Goal: Transaction & Acquisition: Register for event/course

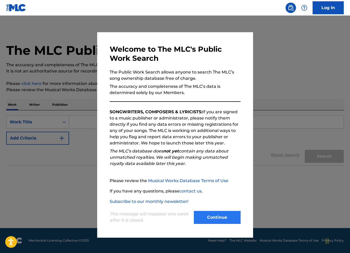
click at [218, 218] on button "Continue" at bounding box center [217, 217] width 47 height 13
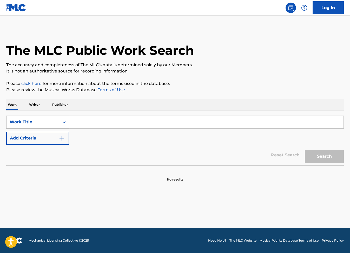
click at [37, 124] on div "Work Title" at bounding box center [33, 122] width 47 height 6
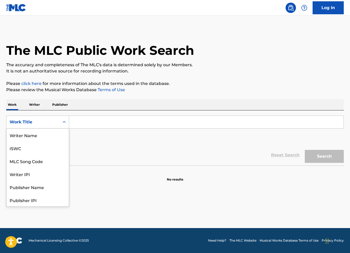
scroll to position [26, 0]
click at [37, 124] on div "Work Title" at bounding box center [33, 122] width 47 height 6
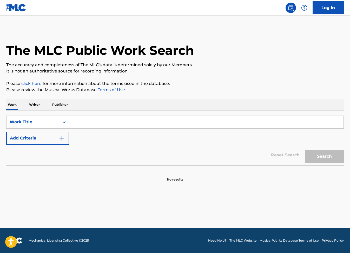
click at [34, 104] on p "Writer" at bounding box center [35, 104] width 14 height 11
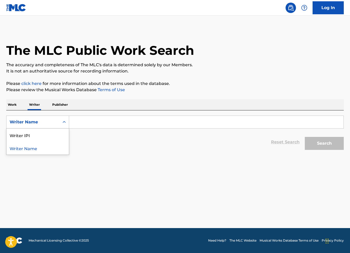
click at [37, 122] on div "Writer Name" at bounding box center [33, 122] width 47 height 6
click at [27, 150] on div "Writer Name" at bounding box center [38, 148] width 62 height 13
click at [120, 123] on input "Search Form" at bounding box center [206, 122] width 275 height 12
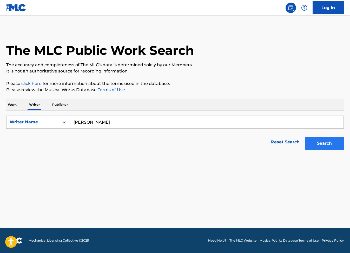
type input "[PERSON_NAME]"
click at [315, 145] on button "Search" at bounding box center [324, 143] width 39 height 13
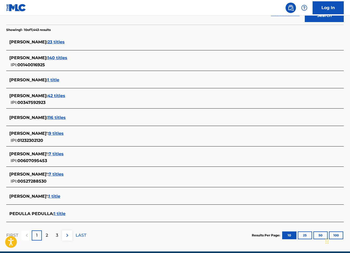
scroll to position [129, 0]
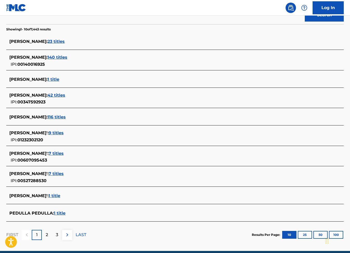
click at [34, 95] on span "[PERSON_NAME] :" at bounding box center [28, 95] width 38 height 5
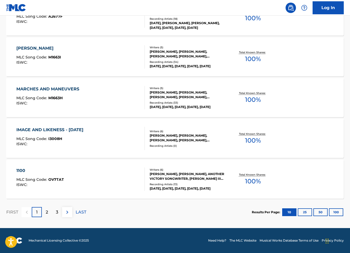
scroll to position [384, 0]
click at [47, 210] on p "2" at bounding box center [47, 212] width 2 height 6
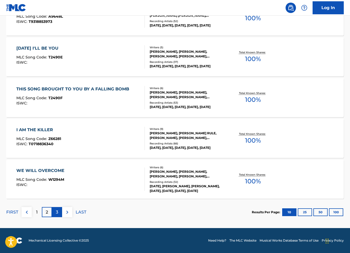
click at [56, 212] on p "3" at bounding box center [57, 212] width 2 height 6
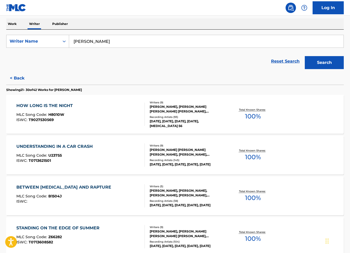
scroll to position [86, 0]
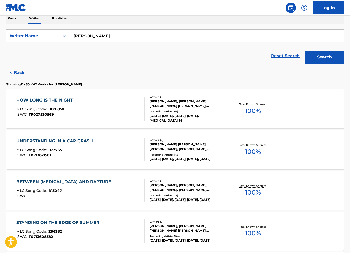
click at [53, 141] on div "UNDERSTANDING IN A CAR CRASH" at bounding box center [55, 141] width 79 height 6
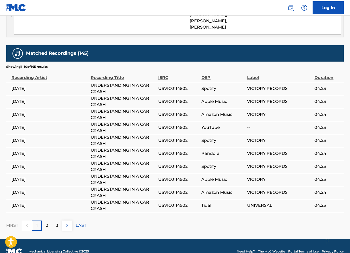
scroll to position [406, 0]
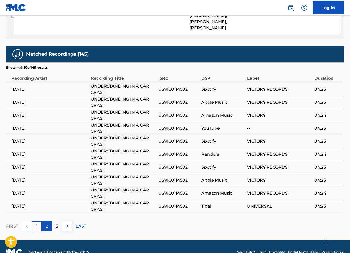
click at [47, 223] on p "2" at bounding box center [47, 226] width 2 height 6
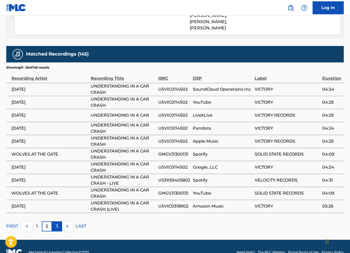
click at [53, 222] on div "3" at bounding box center [57, 227] width 10 height 10
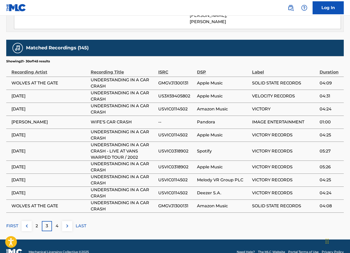
scroll to position [412, 0]
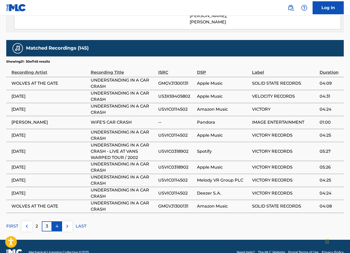
click at [58, 223] on p "4" at bounding box center [57, 226] width 3 height 6
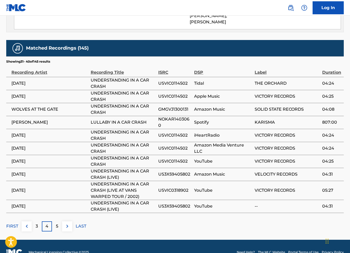
click at [21, 119] on span "[PERSON_NAME]" at bounding box center [49, 122] width 77 height 6
click at [58, 223] on p "5" at bounding box center [57, 226] width 2 height 6
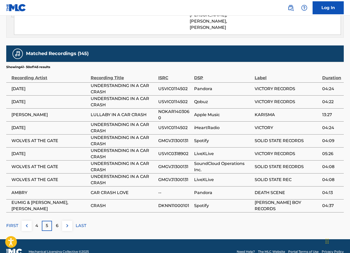
scroll to position [406, 0]
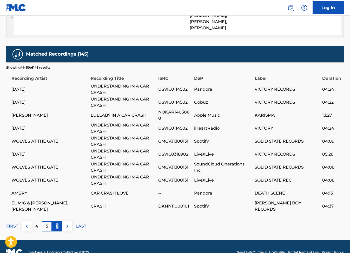
click at [57, 223] on p "6" at bounding box center [57, 226] width 3 height 6
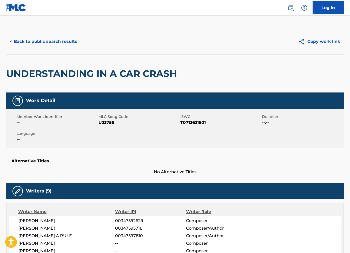
scroll to position [0, 0]
click at [11, 8] on img at bounding box center [16, 8] width 20 height 8
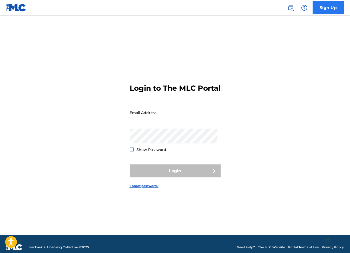
click at [333, 10] on link "Sign Up" at bounding box center [328, 7] width 31 height 13
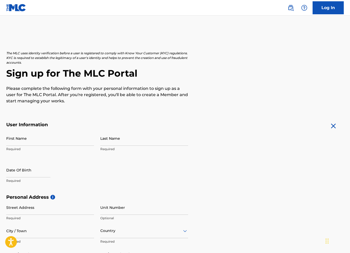
click at [14, 6] on img at bounding box center [16, 8] width 20 height 8
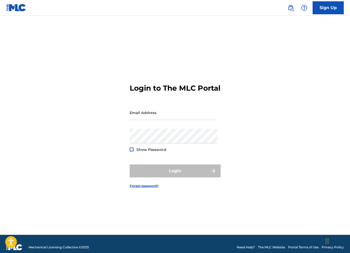
click at [14, 6] on img at bounding box center [16, 8] width 20 height 8
click at [328, 11] on link "Sign Up" at bounding box center [328, 7] width 31 height 13
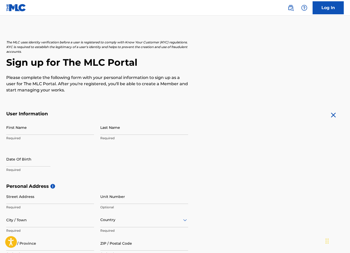
scroll to position [10, 0]
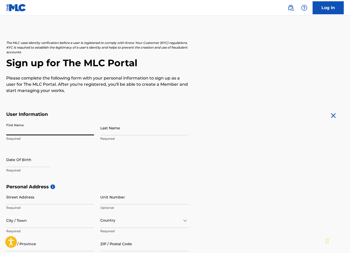
click at [90, 131] on input "First Name" at bounding box center [50, 128] width 88 height 15
type input "[PERSON_NAME]"
type input "Pedulla"
type input "[DATE]"
type input "[STREET_ADDRESS]"
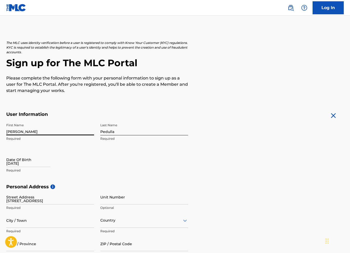
type input "Maywood"
type input "[GEOGRAPHIC_DATA]"
type input "NJ"
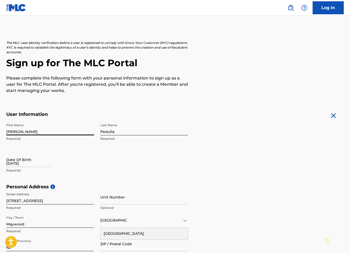
type input "07607"
type input "[GEOGRAPHIC_DATA]"
type input "5514045291"
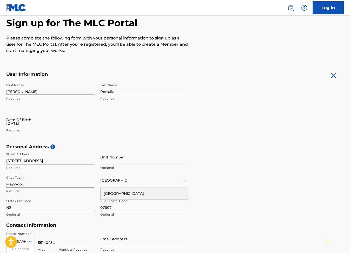
type input "[EMAIL_ADDRESS][DOMAIN_NAME]"
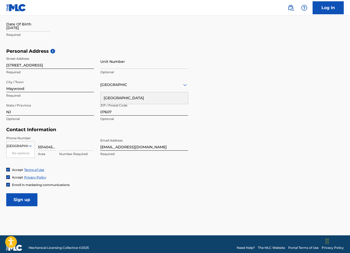
scroll to position [153, 0]
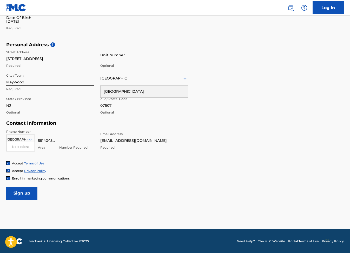
click at [91, 140] on input at bounding box center [76, 137] width 34 height 15
click at [75, 136] on input at bounding box center [76, 137] width 34 height 15
type input "4045291"
drag, startPoint x: 43, startPoint y: 140, endPoint x: 71, endPoint y: 141, distance: 27.6
type input "551"
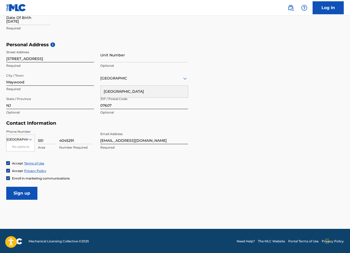
click at [126, 169] on div "Accept Privacy Policy" at bounding box center [175, 171] width 338 height 4
click at [9, 177] on img at bounding box center [8, 178] width 3 height 3
click at [20, 193] on input "Sign up" at bounding box center [21, 193] width 31 height 13
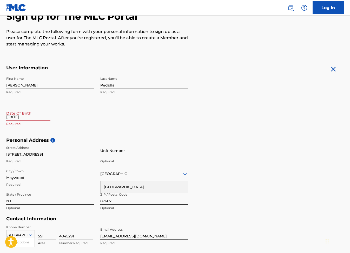
scroll to position [56, 0]
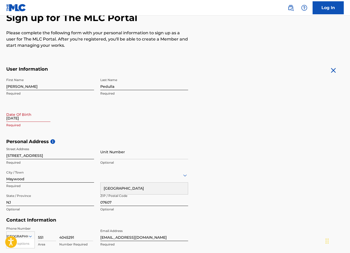
select select "8"
select select "2025"
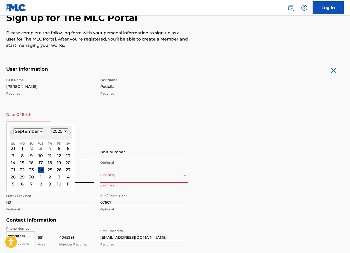
select select "1975"
select select "3"
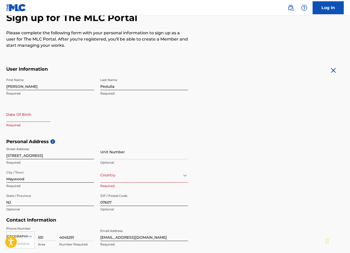
click at [207, 89] on form "User Information First Name [PERSON_NAME] Required Last Name [PERSON_NAME] Requ…" at bounding box center [175, 181] width 338 height 231
select select "8"
select select "2025"
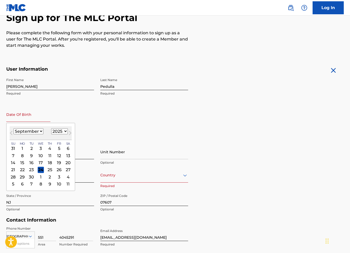
click at [12, 116] on input "text" at bounding box center [28, 114] width 44 height 15
select select "3"
click at [47, 148] on div "3" at bounding box center [50, 148] width 6 height 6
type input "[DATE]"
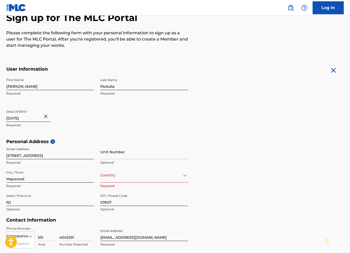
click at [27, 118] on input "[DATE]" at bounding box center [28, 114] width 44 height 15
select select "3"
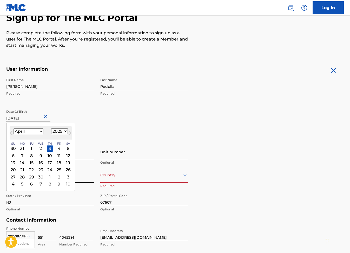
select select "1975"
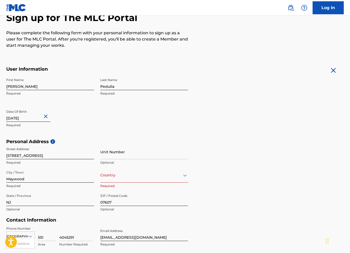
click at [131, 135] on div "First Name [PERSON_NAME] Required Last Name [PERSON_NAME] Required Date Of Birt…" at bounding box center [97, 106] width 182 height 63
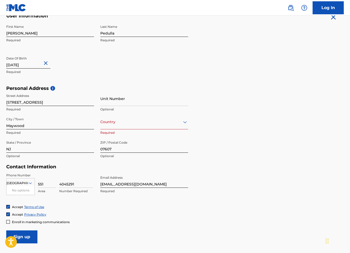
scroll to position [112, 0]
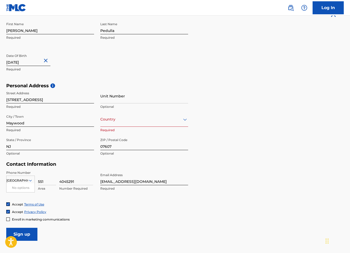
click at [127, 121] on div at bounding box center [144, 119] width 88 height 7
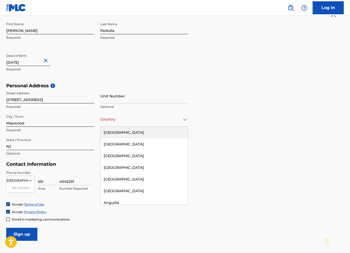
click at [120, 135] on div "[GEOGRAPHIC_DATA]" at bounding box center [144, 133] width 87 height 12
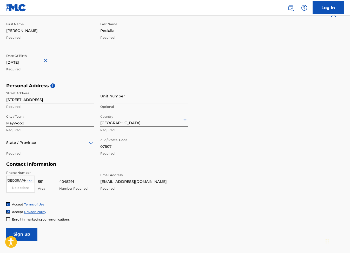
click at [218, 172] on form "User Information First Name [PERSON_NAME] Last Name [PERSON_NAME] Required Date…" at bounding box center [175, 125] width 338 height 231
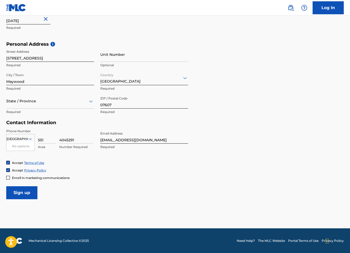
scroll to position [153, 0]
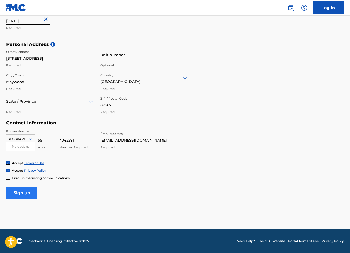
click at [21, 194] on input "Sign up" at bounding box center [21, 193] width 31 height 13
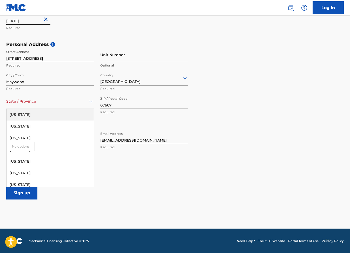
click at [28, 103] on div at bounding box center [50, 101] width 88 height 7
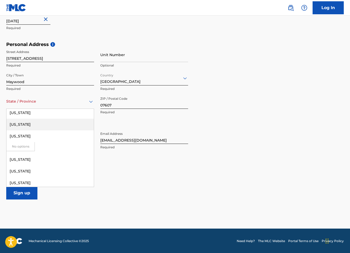
click at [26, 124] on div "[US_STATE]" at bounding box center [50, 125] width 87 height 12
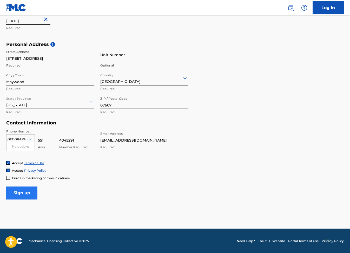
click at [24, 193] on input "Sign up" at bounding box center [21, 193] width 31 height 13
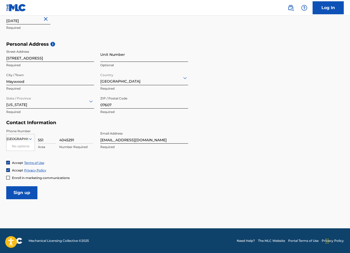
scroll to position [153, 0]
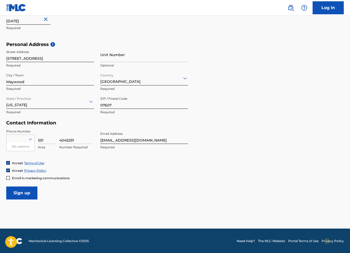
click at [125, 169] on div "Accept Privacy Policy" at bounding box center [175, 171] width 338 height 4
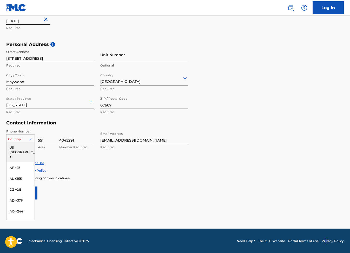
click at [28, 139] on div at bounding box center [21, 140] width 28 height 6
click at [22, 146] on div "US, [GEOGRAPHIC_DATA] +1" at bounding box center [21, 152] width 28 height 20
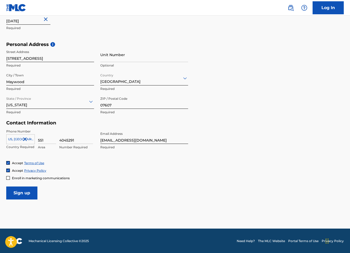
click at [76, 159] on div "Phone Number [GEOGRAPHIC_DATA], [GEOGRAPHIC_DATA] +1 Country Required 551 Area …" at bounding box center [97, 145] width 182 height 32
click at [25, 193] on input "Sign up" at bounding box center [21, 193] width 31 height 13
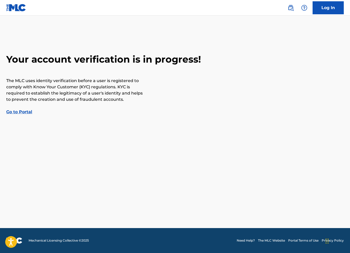
click at [26, 114] on link "Go to Portal" at bounding box center [19, 112] width 26 height 5
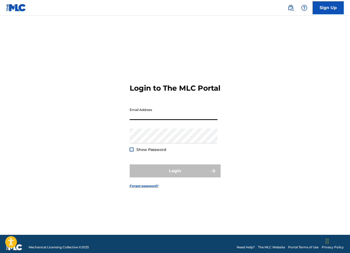
type input "[EMAIL_ADDRESS][DOMAIN_NAME]"
click at [17, 5] on img at bounding box center [16, 8] width 20 height 8
click at [17, 11] on img at bounding box center [16, 8] width 20 height 8
click at [292, 9] on img at bounding box center [291, 8] width 6 height 6
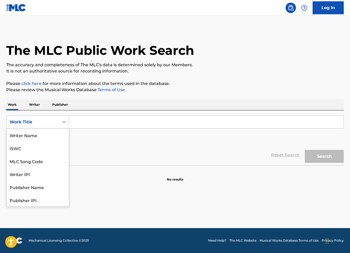
click at [54, 121] on div "Work Title" at bounding box center [33, 122] width 47 height 6
click at [33, 161] on div "Publisher Name" at bounding box center [38, 161] width 62 height 13
click at [60, 122] on div "Search Form" at bounding box center [64, 122] width 9 height 9
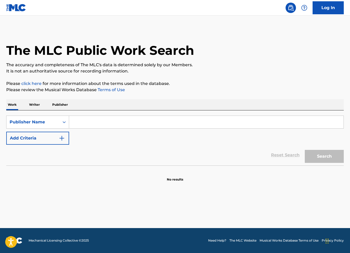
click at [84, 121] on input "Search Form" at bounding box center [206, 122] width 275 height 12
type input "c"
click at [325, 157] on button "Search" at bounding box center [324, 156] width 39 height 13
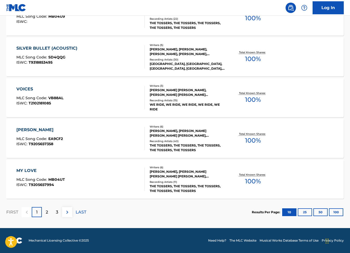
scroll to position [384, 0]
click at [46, 214] on p "2" at bounding box center [47, 212] width 2 height 6
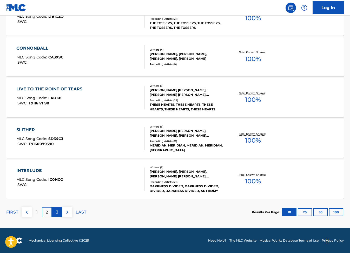
click at [57, 212] on p "3" at bounding box center [57, 212] width 2 height 6
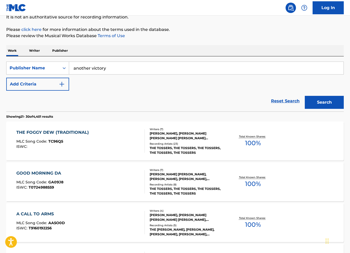
scroll to position [55, 0]
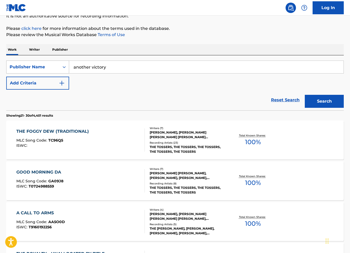
drag, startPoint x: 115, startPoint y: 67, endPoint x: 58, endPoint y: 63, distance: 57.4
click at [58, 63] on div "SearchWithCriteriad35fed9b-d5f4-4bd7-8986-9ab345dd09e1 Publisher Name another v…" at bounding box center [175, 67] width 338 height 13
type input "concord"
click at [325, 101] on button "Search" at bounding box center [324, 101] width 39 height 13
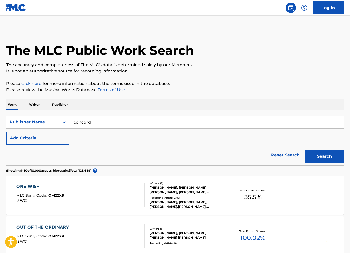
scroll to position [0, 0]
click at [38, 104] on p "Writer" at bounding box center [35, 104] width 14 height 11
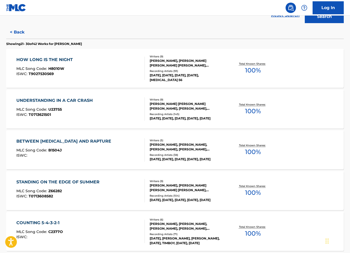
scroll to position [134, 0]
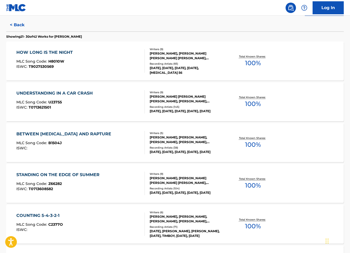
click at [71, 93] on div "UNDERSTANDING IN A CAR CRASH" at bounding box center [55, 93] width 79 height 6
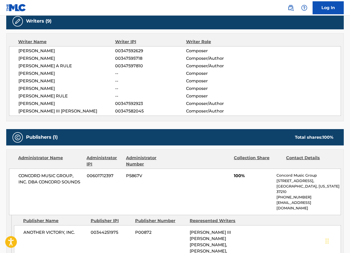
scroll to position [169, 0]
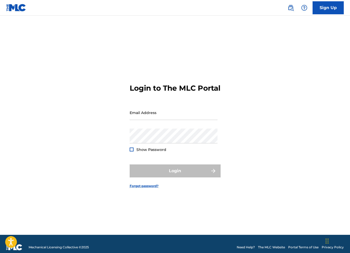
click at [13, 8] on img at bounding box center [16, 8] width 20 height 8
click at [22, 10] on img at bounding box center [16, 8] width 20 height 8
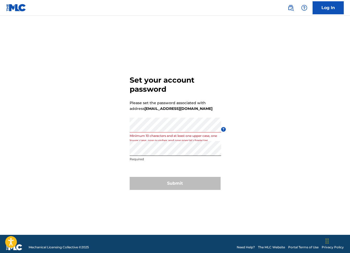
click at [155, 183] on div "Submit" at bounding box center [175, 183] width 91 height 13
click at [163, 186] on div "Submit" at bounding box center [175, 183] width 91 height 13
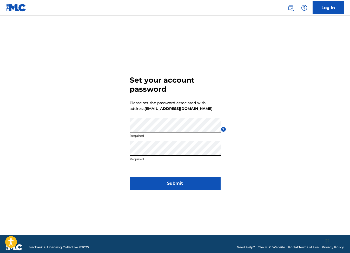
click at [178, 159] on p "Required" at bounding box center [176, 159] width 92 height 5
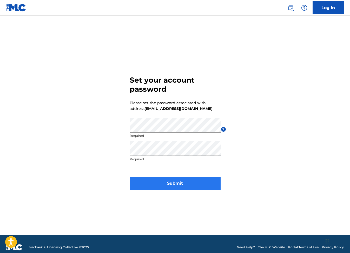
click at [159, 184] on button "Submit" at bounding box center [175, 183] width 91 height 13
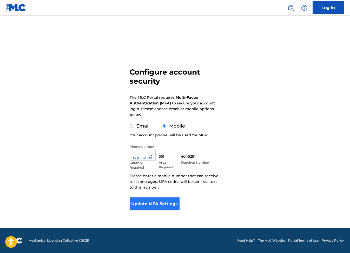
click at [148, 202] on button "Update MFA Settings" at bounding box center [155, 204] width 50 height 13
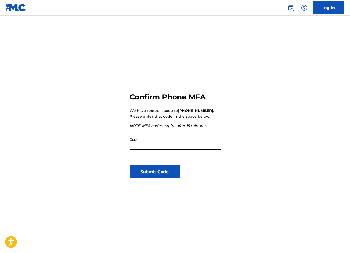
click at [150, 142] on input "Code" at bounding box center [176, 142] width 92 height 15
click at [149, 142] on input "Code" at bounding box center [176, 142] width 92 height 15
click at [149, 143] on input "Code" at bounding box center [176, 142] width 92 height 15
type input "263091"
click at [148, 173] on button "Submit Code" at bounding box center [155, 172] width 50 height 13
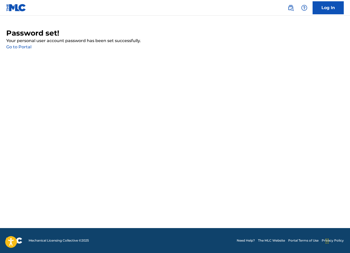
click at [19, 47] on link "Go to Portal" at bounding box center [18, 46] width 25 height 5
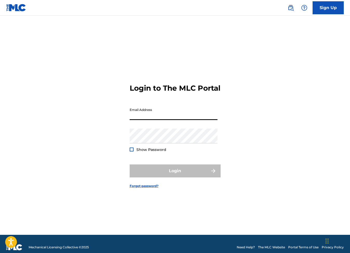
click at [216, 120] on input "Email Address" at bounding box center [174, 112] width 88 height 15
type input "[EMAIL_ADDRESS][DOMAIN_NAME]"
click at [175, 176] on button "Login" at bounding box center [175, 171] width 91 height 13
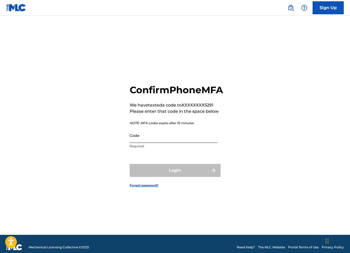
click at [182, 143] on input "Code" at bounding box center [174, 135] width 88 height 15
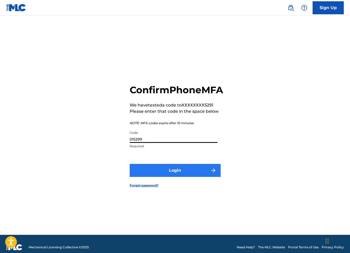
type input "015299"
click at [178, 177] on button "Login" at bounding box center [175, 170] width 91 height 13
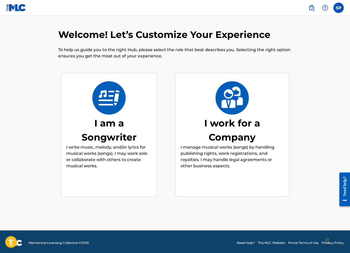
click at [110, 112] on img at bounding box center [109, 97] width 34 height 33
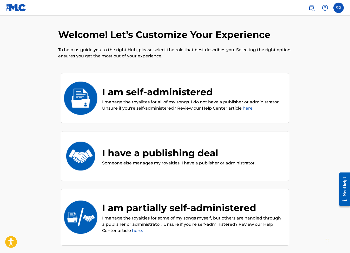
scroll to position [23, 0]
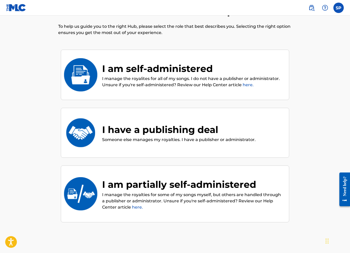
click at [126, 183] on div "I am partially self-administered" at bounding box center [193, 185] width 182 height 14
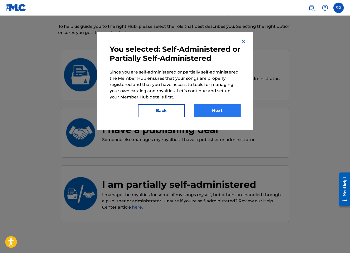
click at [210, 108] on button "Next" at bounding box center [217, 110] width 47 height 13
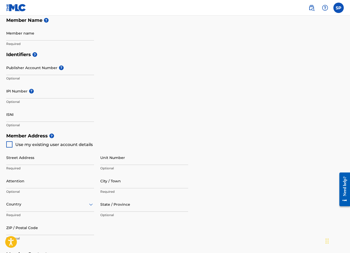
scroll to position [142, 0]
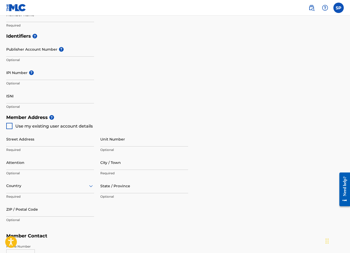
click at [8, 124] on div at bounding box center [9, 126] width 6 height 6
type input "[STREET_ADDRESS]"
type input "Maywood"
type input "07607"
type input "551"
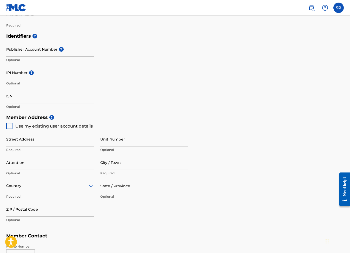
type input "4045291"
type input "[EMAIL_ADDRESS][DOMAIN_NAME]"
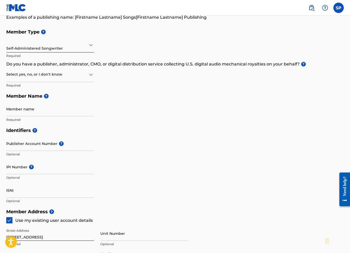
scroll to position [48, 0]
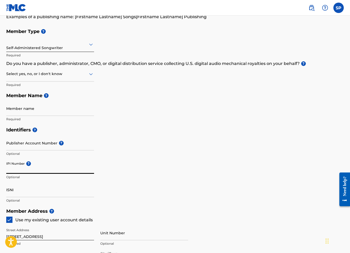
click at [19, 167] on input "IPI Number ?" at bounding box center [50, 166] width 88 height 15
paste input "347592923"
type input "347592923"
click at [109, 141] on div "Identifiers ? Publisher Account Number ? Optional IPI Number ? 347592923 Option…" at bounding box center [175, 165] width 338 height 81
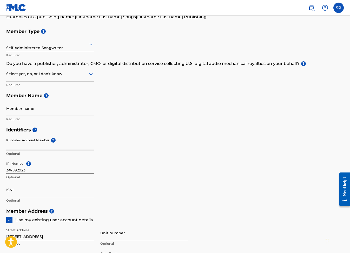
click at [23, 145] on input "Publisher Account Number ?" at bounding box center [50, 143] width 88 height 15
paste input "1593671"
type input "1593671"
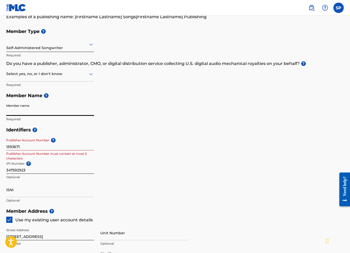
click at [23, 109] on input "Member name" at bounding box center [50, 108] width 88 height 15
drag, startPoint x: 23, startPoint y: 146, endPoint x: -2, endPoint y: 144, distance: 25.1
click at [0, 144] on html "Accessibility Screen-Reader Guide, Feedback, and Issue Reporting | New window 0…" at bounding box center [175, 78] width 350 height 253
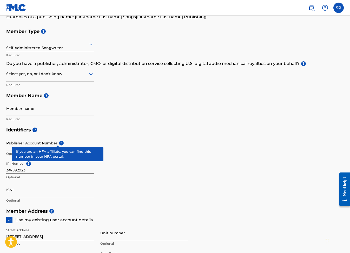
click at [52, 140] on div "Publisher Account Number ? Optional" at bounding box center [50, 147] width 88 height 23
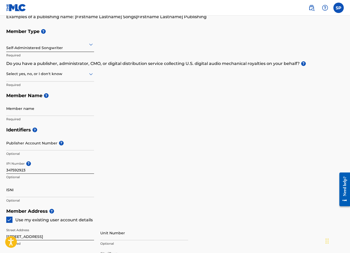
click at [74, 127] on h5 "Identifiers ?" at bounding box center [175, 130] width 338 height 11
click at [28, 107] on input "Member name" at bounding box center [50, 108] width 88 height 15
type input "[PERSON_NAME]"
click at [152, 134] on h5 "Identifiers ?" at bounding box center [175, 130] width 338 height 11
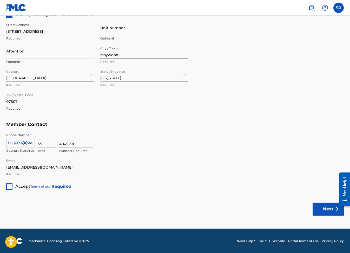
scroll to position [254, 0]
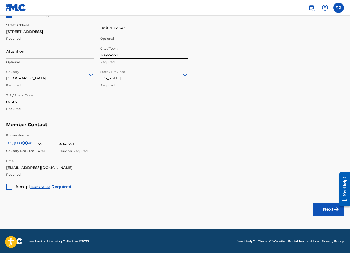
click at [9, 186] on div at bounding box center [9, 187] width 6 height 6
click at [325, 211] on button "Next" at bounding box center [328, 209] width 31 height 13
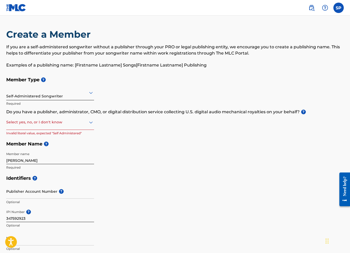
click at [72, 123] on div at bounding box center [50, 122] width 88 height 7
click at [41, 158] on div "I don't know" at bounding box center [50, 160] width 87 height 12
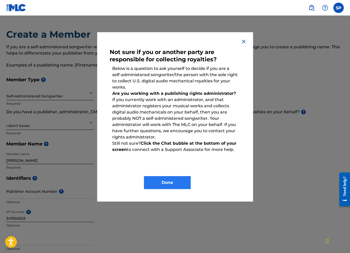
click at [171, 184] on button "Done" at bounding box center [167, 182] width 47 height 13
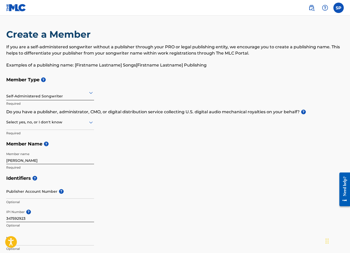
click at [75, 122] on div at bounding box center [50, 122] width 88 height 7
click at [25, 158] on div "I don't know" at bounding box center [50, 160] width 87 height 12
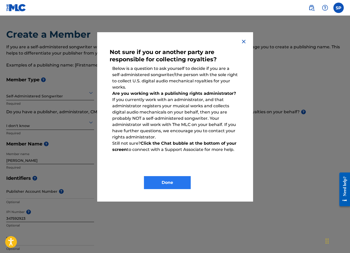
click at [167, 183] on button "Done" at bounding box center [167, 182] width 47 height 13
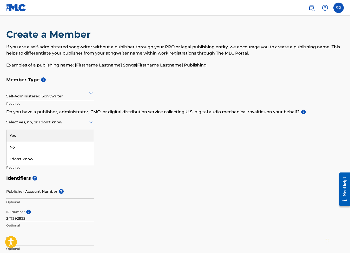
click at [36, 120] on div at bounding box center [50, 122] width 88 height 7
click at [31, 133] on div "Yes" at bounding box center [50, 136] width 87 height 12
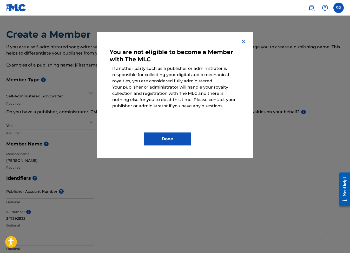
click at [245, 42] on img at bounding box center [244, 42] width 6 height 6
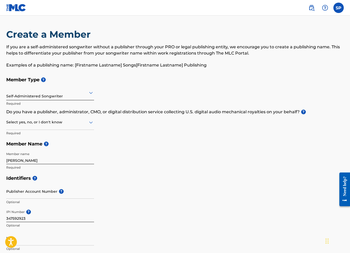
click at [60, 126] on div "Select yes, no, or I don't know" at bounding box center [50, 122] width 88 height 15
click at [42, 146] on div "No" at bounding box center [50, 148] width 87 height 12
